Goal: Task Accomplishment & Management: Use online tool/utility

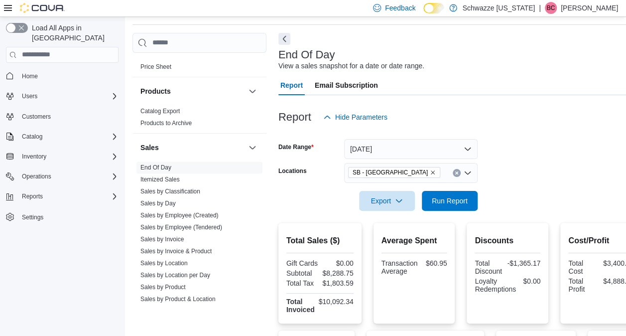
scroll to position [16, 0]
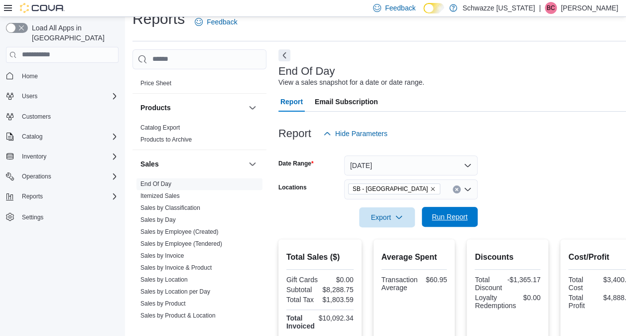
click at [445, 209] on span "Run Report" at bounding box center [450, 217] width 44 height 20
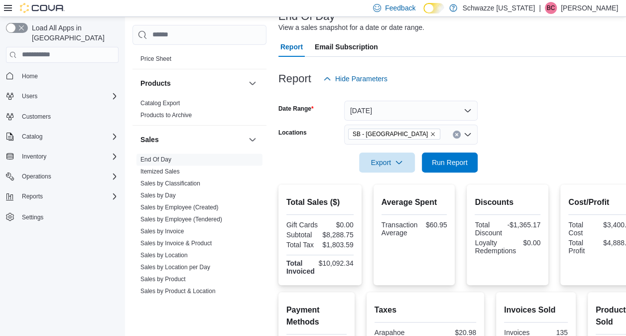
scroll to position [70, 0]
click at [453, 163] on span "Run Report" at bounding box center [450, 162] width 36 height 10
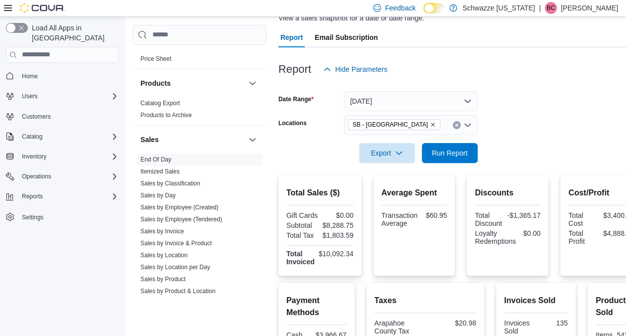
scroll to position [79, 0]
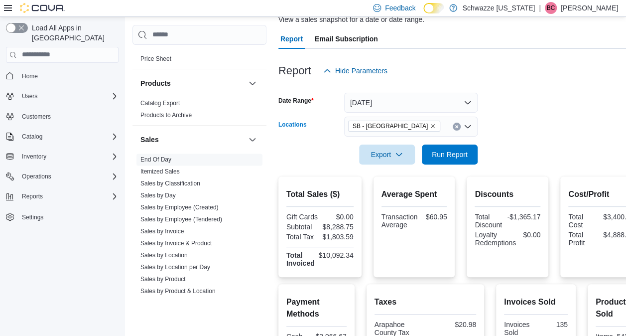
click at [430, 125] on icon "Remove SB - Glendale from selection in this group" at bounding box center [433, 126] width 6 height 6
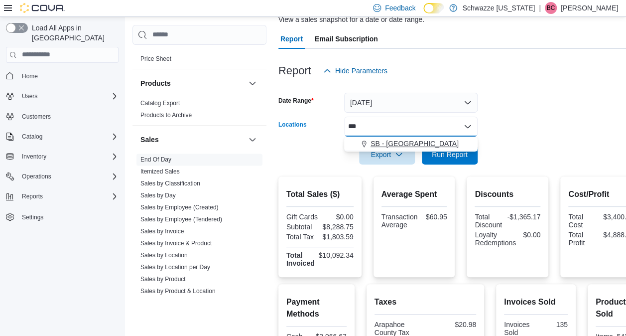
type input "***"
click at [399, 144] on span "SB - [GEOGRAPHIC_DATA]" at bounding box center [415, 144] width 88 height 10
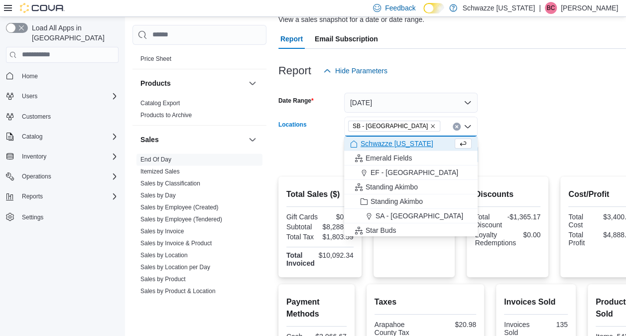
click at [551, 130] on form "Date Range [DATE] Locations SB - [GEOGRAPHIC_DATA] Combo box. Selected. SB - [G…" at bounding box center [461, 123] width 364 height 84
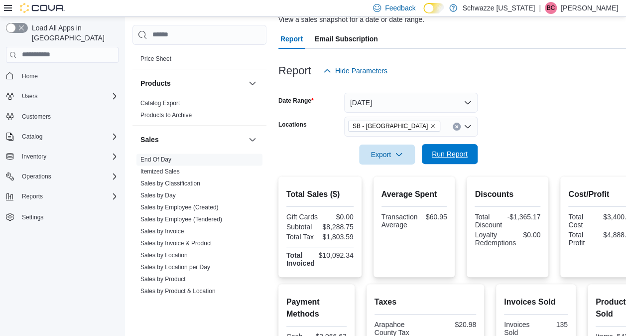
click at [454, 146] on span "Run Report" at bounding box center [450, 154] width 44 height 20
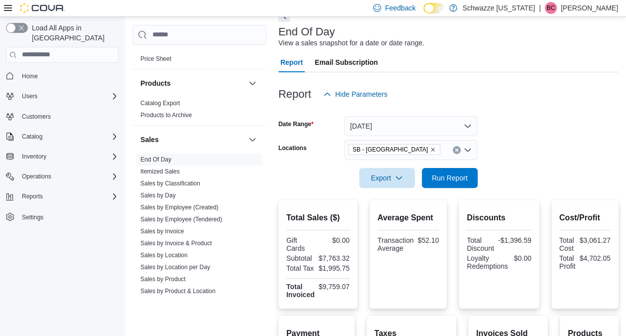
scroll to position [55, 0]
click at [455, 150] on icon "Clear input" at bounding box center [457, 150] width 4 height 4
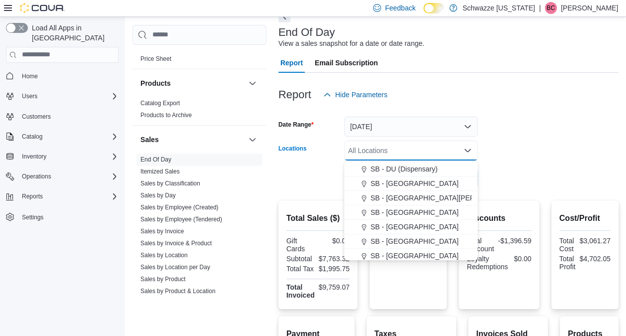
scroll to position [215, 0]
click at [393, 212] on span "SB - [GEOGRAPHIC_DATA]" at bounding box center [415, 213] width 88 height 10
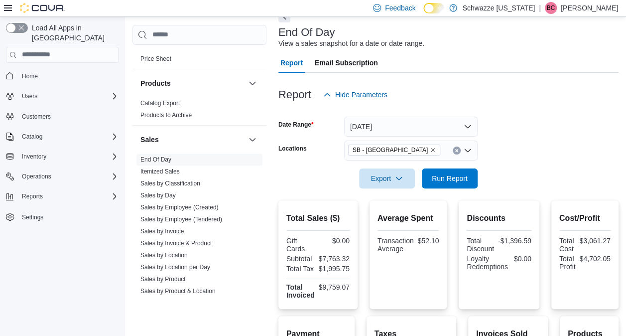
click at [547, 176] on form "Date Range [DATE] Locations [GEOGRAPHIC_DATA] - [GEOGRAPHIC_DATA] Export Run Re…" at bounding box center [449, 147] width 340 height 84
click at [455, 171] on span "Run Report" at bounding box center [450, 178] width 44 height 20
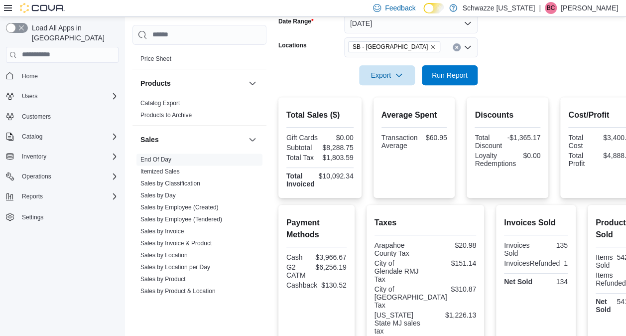
scroll to position [137, 0]
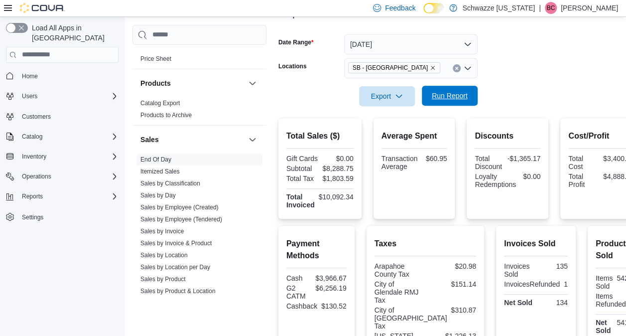
click at [440, 101] on span "Run Report" at bounding box center [450, 96] width 44 height 20
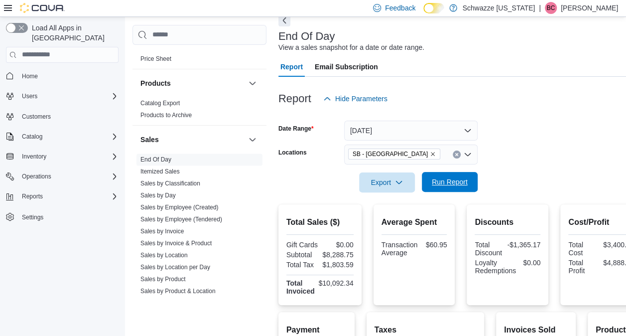
scroll to position [44, 0]
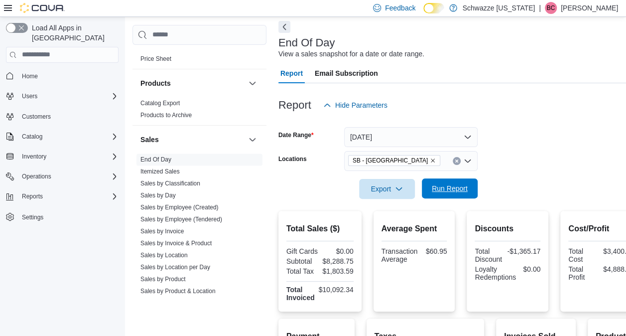
click at [449, 185] on span "Run Report" at bounding box center [450, 188] width 36 height 10
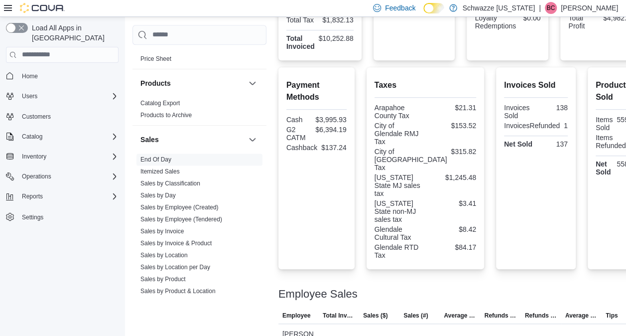
scroll to position [296, 0]
